Goal: Information Seeking & Learning: Learn about a topic

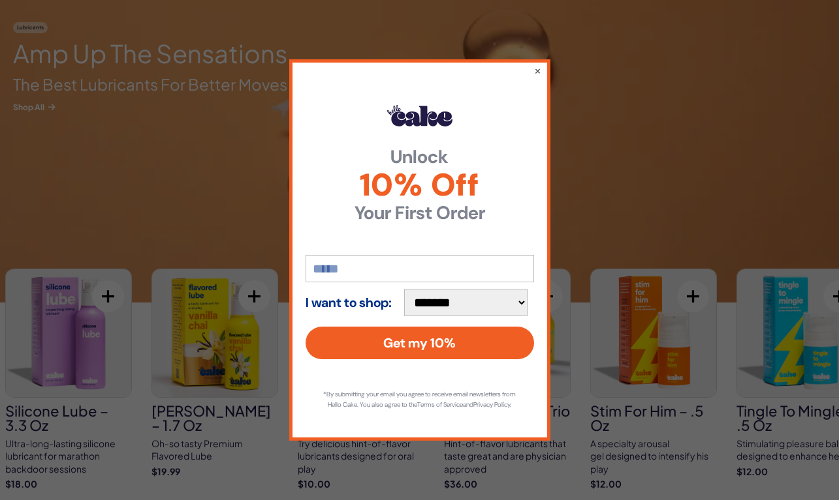
scroll to position [1948, 0]
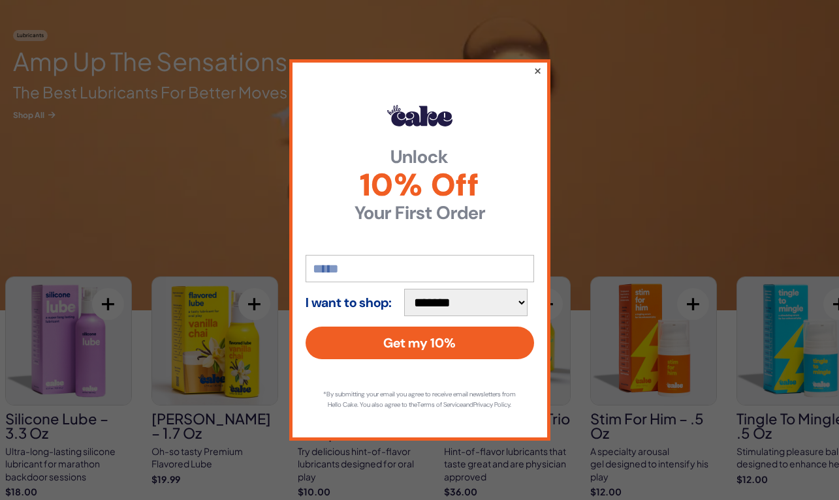
click at [538, 63] on button "×" at bounding box center [536, 71] width 8 height 16
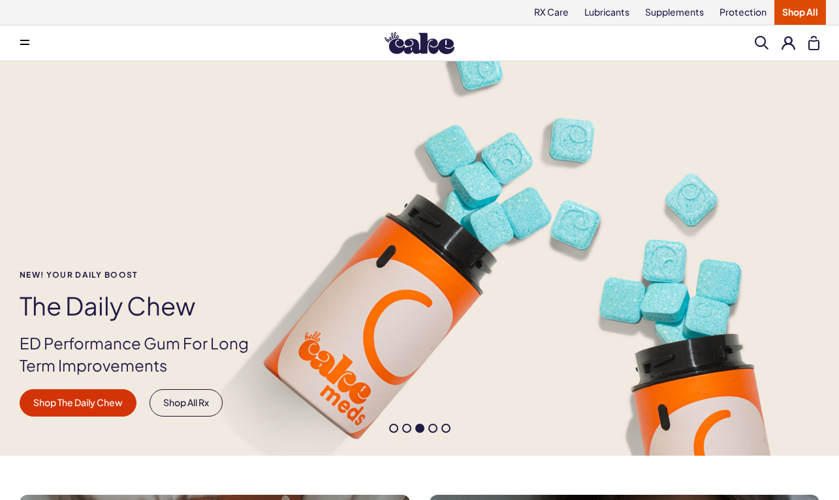
scroll to position [0, 0]
click at [35, 55] on button at bounding box center [25, 43] width 26 height 26
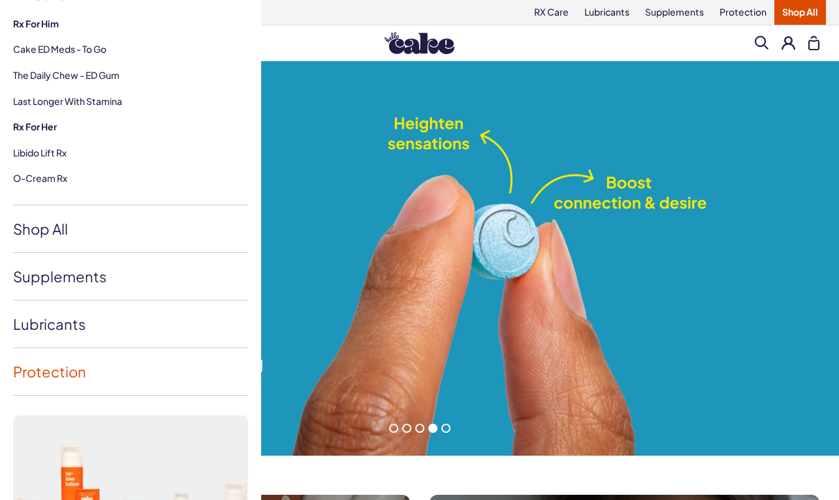
scroll to position [154, 0]
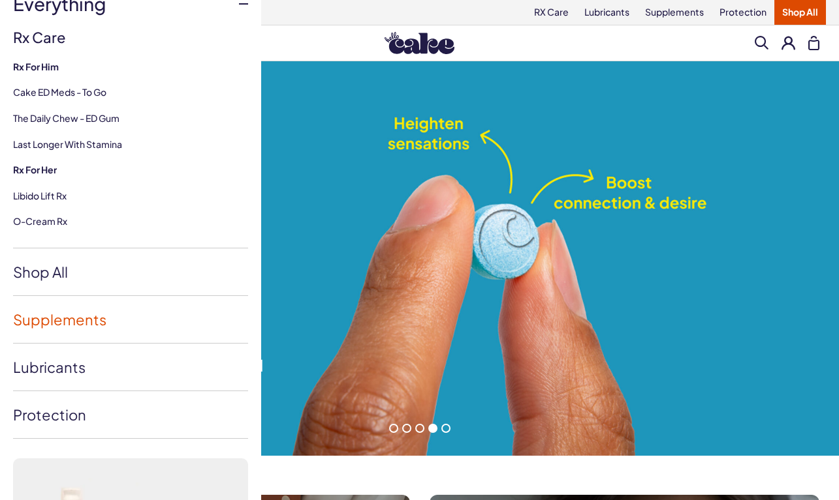
click at [67, 314] on link "Supplements" at bounding box center [130, 319] width 235 height 47
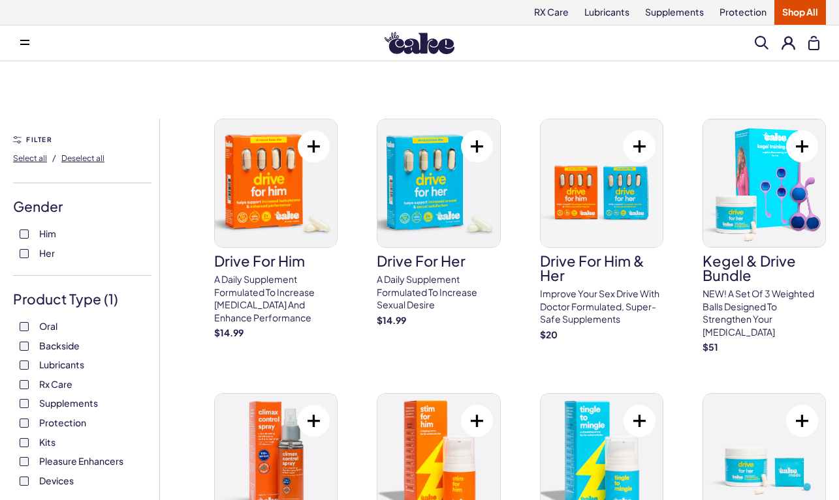
click at [22, 36] on button at bounding box center [25, 43] width 26 height 26
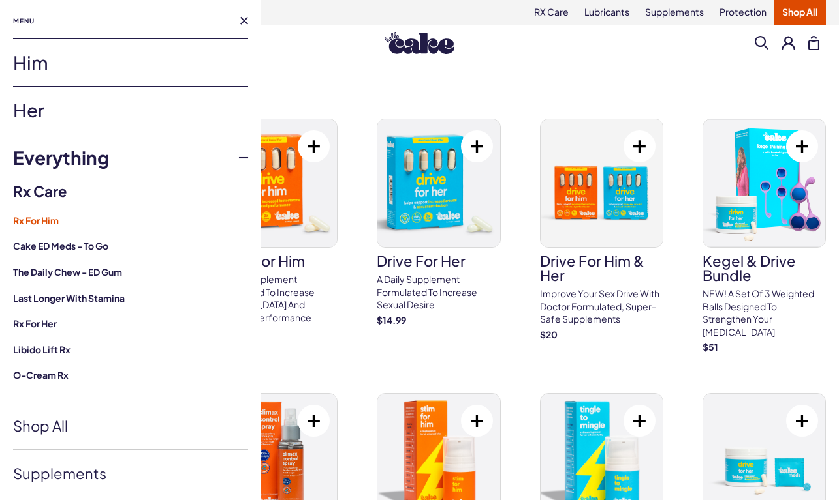
click at [45, 217] on strong "Rx For Him" at bounding box center [130, 221] width 235 height 13
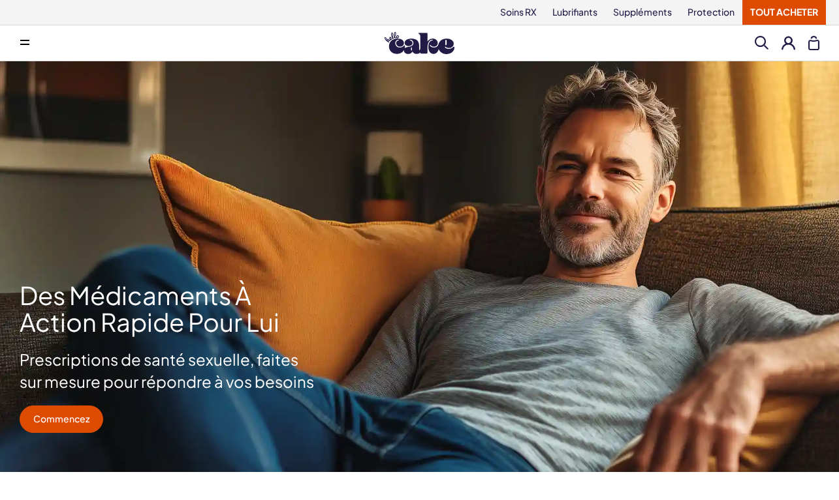
click at [23, 40] on icon at bounding box center [24, 40] width 9 height 1
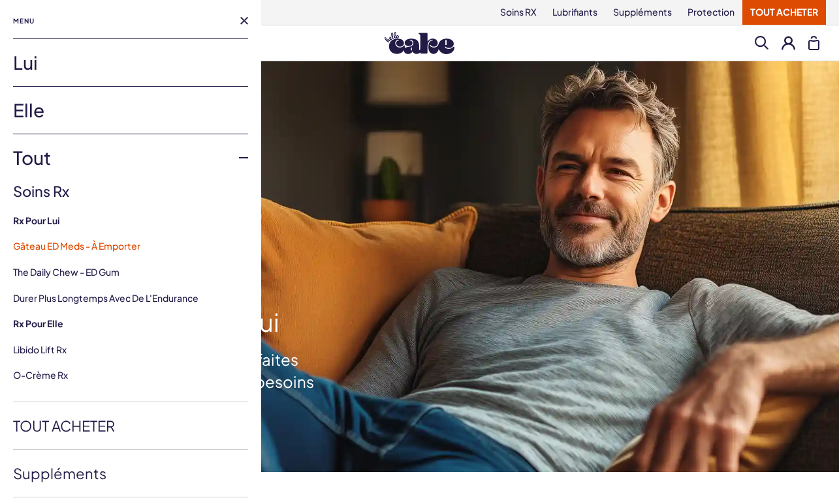
click at [97, 244] on link "Gâteau ED Meds - À Emporter" at bounding box center [76, 246] width 127 height 12
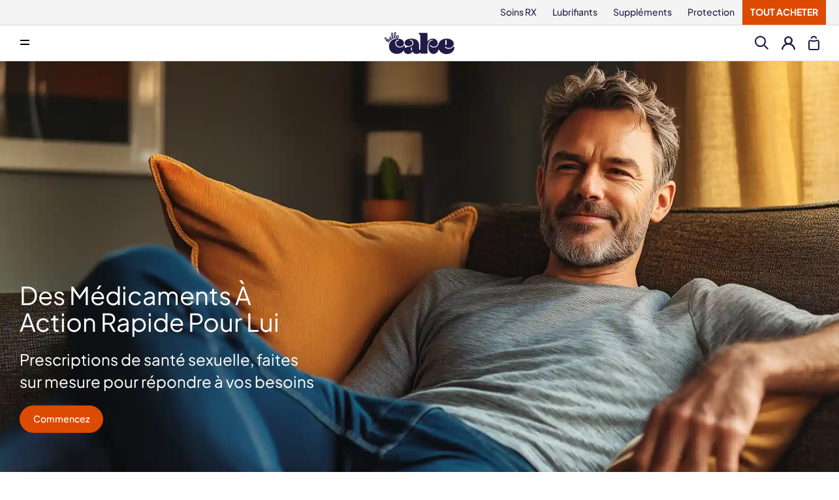
click at [31, 38] on button at bounding box center [25, 43] width 26 height 26
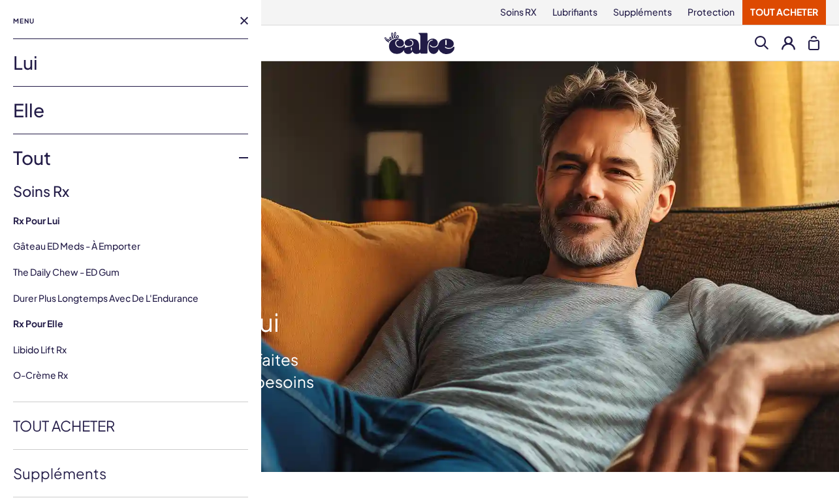
click at [66, 115] on link "Elle" at bounding box center [130, 110] width 235 height 47
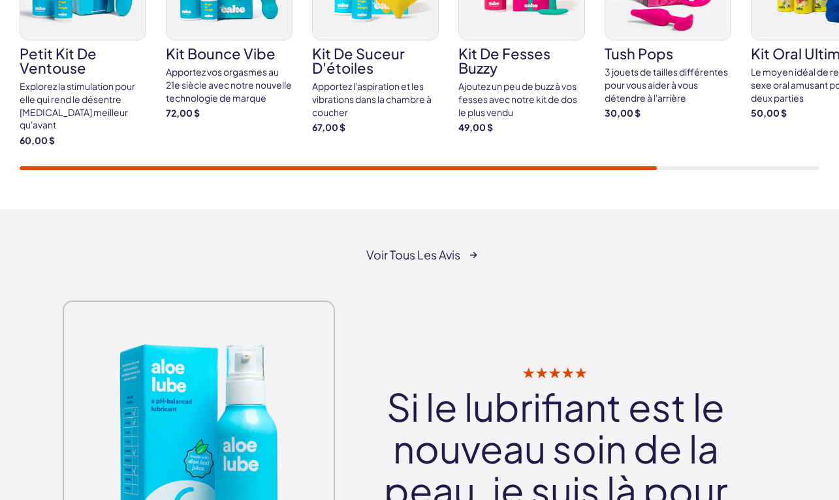
scroll to position [2519, 0]
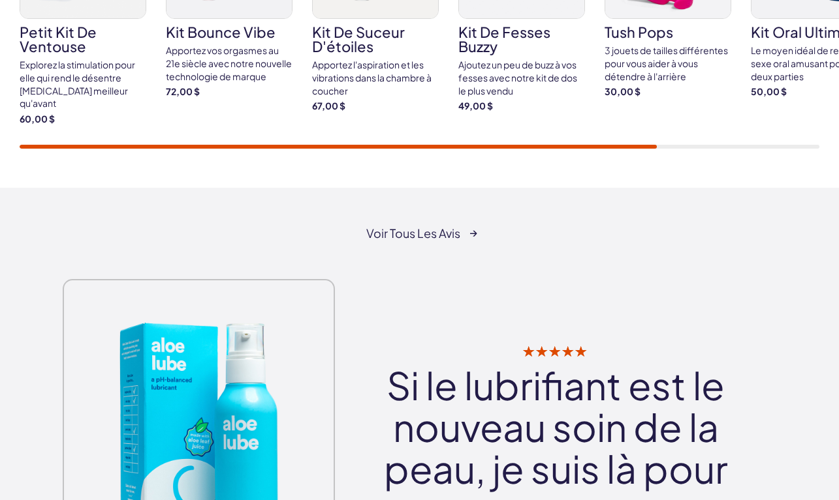
click at [418, 227] on link "Voir tous les avis" at bounding box center [419, 233] width 107 height 13
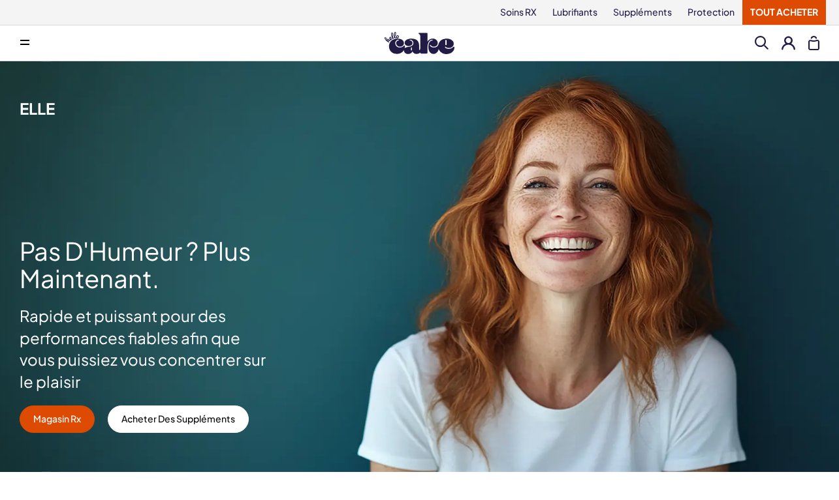
scroll to position [0, 0]
click at [23, 38] on button at bounding box center [25, 43] width 26 height 26
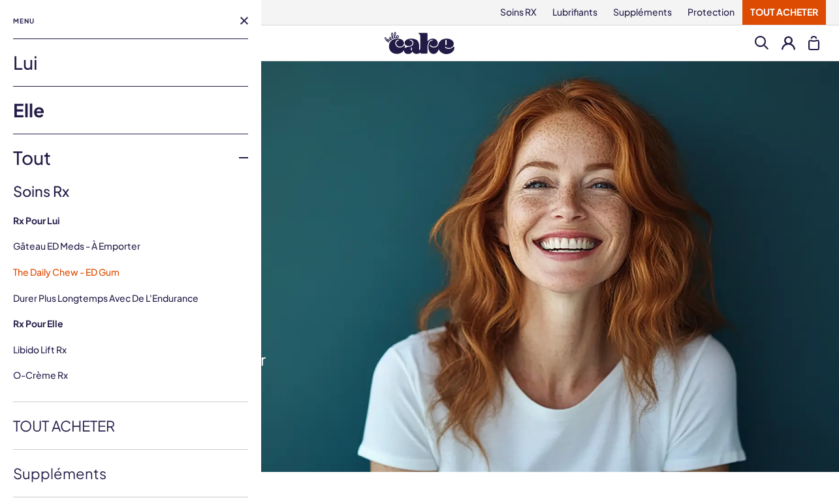
click at [65, 271] on link "The Daily Chew - ED Gum" at bounding box center [66, 272] width 106 height 12
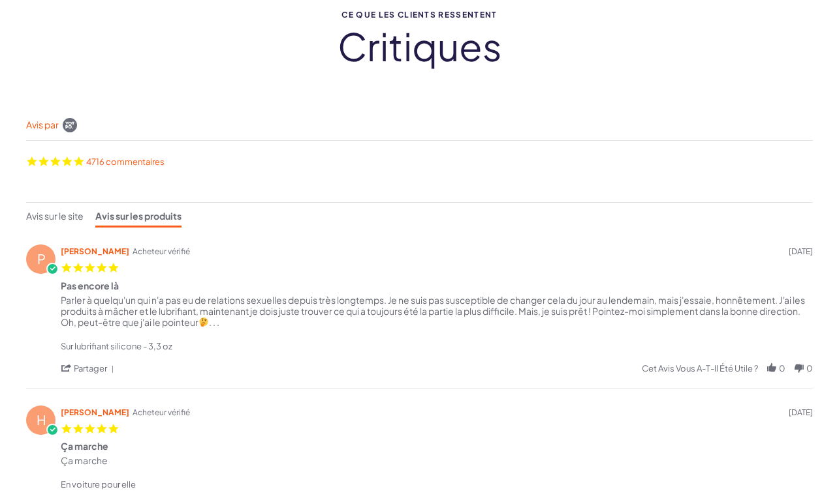
scroll to position [70, 0]
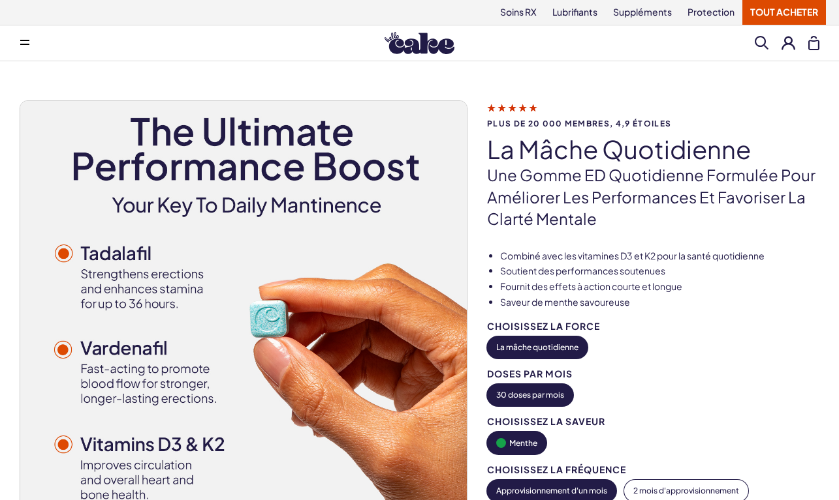
click at [748, 42] on div "menu Lui Elle Tout Rx Care Rx For Him Cake ED Meds - To Go The Daily Chew - ED …" at bounding box center [419, 43] width 839 height 26
click at [762, 42] on span at bounding box center [761, 43] width 14 height 14
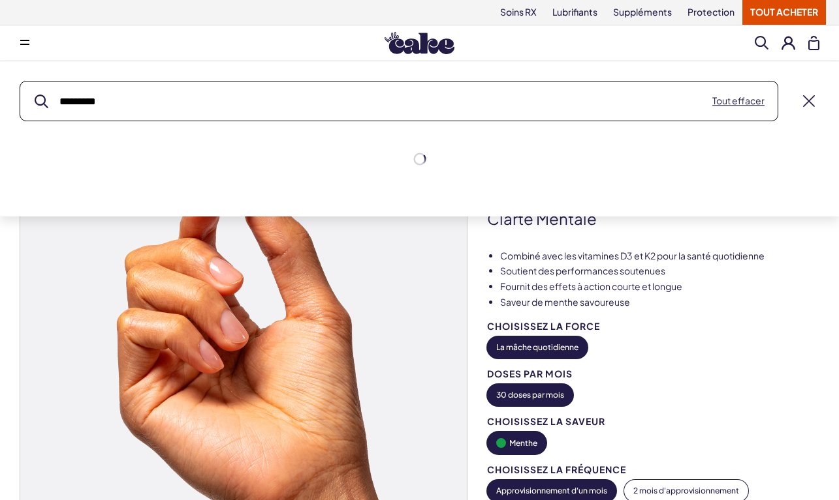
type input "********"
click at [41, 101] on button "submit" at bounding box center [42, 102] width 14 height 14
